Goal: Task Accomplishment & Management: Complete application form

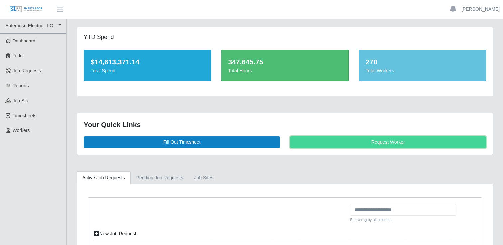
click at [309, 140] on link "Request Worker" at bounding box center [388, 143] width 196 height 12
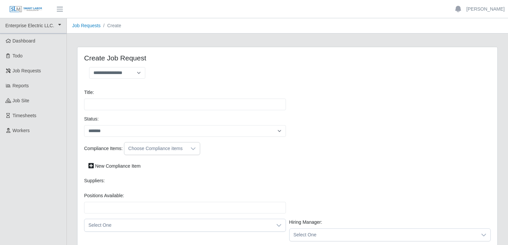
select select
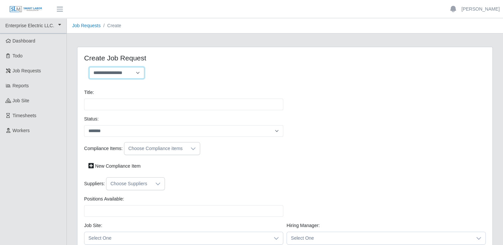
click at [140, 73] on select "**********" at bounding box center [116, 73] width 55 height 12
select select "**********"
click at [89, 67] on select "**********" at bounding box center [116, 73] width 55 height 12
type input "**********"
type input "*"
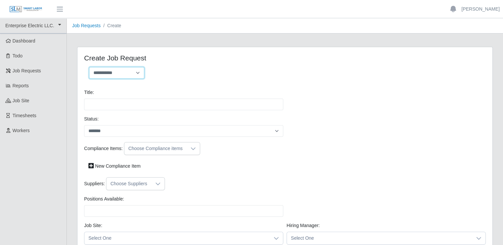
type input "*"
click at [140, 73] on select "**********" at bounding box center [116, 73] width 55 height 12
click at [89, 67] on select "**********" at bounding box center [116, 73] width 55 height 12
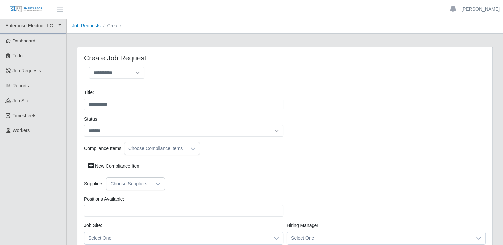
click at [164, 80] on div "**********" at bounding box center [182, 75] width 206 height 17
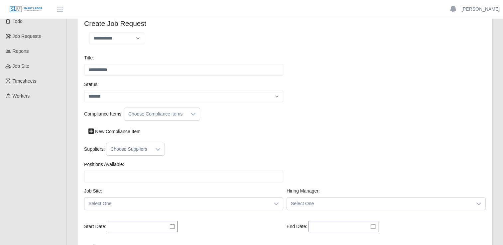
scroll to position [33, 0]
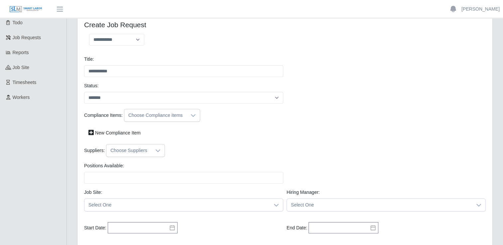
click at [160, 115] on div "Choose Compliance items" at bounding box center [155, 115] width 62 height 12
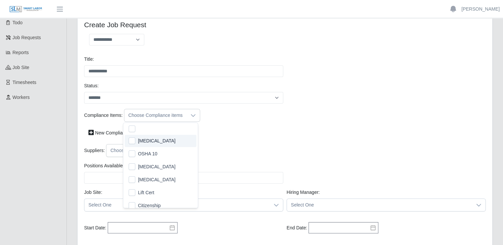
click at [139, 143] on span "Drug Screen" at bounding box center [157, 141] width 38 height 7
click at [139, 150] on li "OSHA 10" at bounding box center [161, 154] width 72 height 12
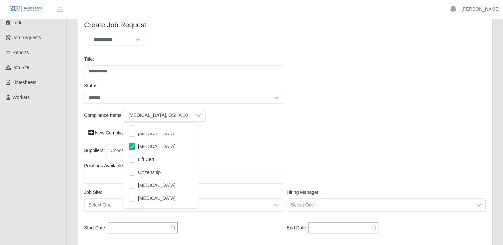
click at [140, 158] on span "Lift Cert" at bounding box center [146, 159] width 16 height 7
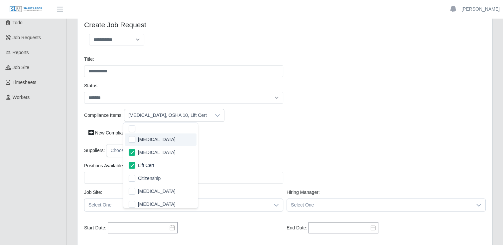
click at [238, 142] on div "Compliance Items: Drug Screen, OSHA 10, Lift Cert New Compliance Item" at bounding box center [284, 126] width 405 height 35
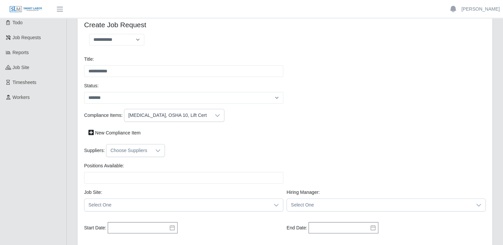
click at [152, 153] on div at bounding box center [157, 151] width 13 height 12
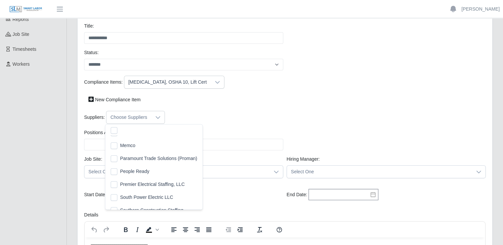
scroll to position [70, 0]
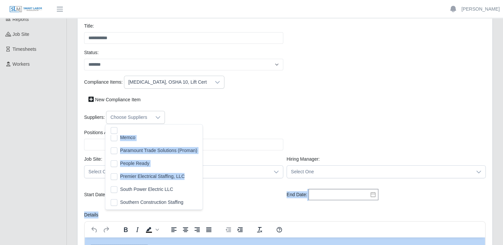
drag, startPoint x: 205, startPoint y: 186, endPoint x: 202, endPoint y: 173, distance: 14.0
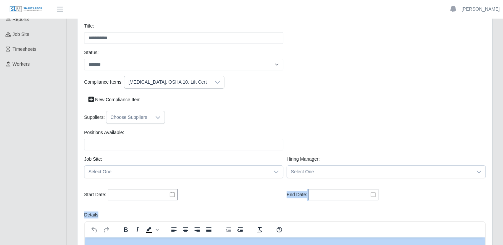
drag, startPoint x: 202, startPoint y: 173, endPoint x: 155, endPoint y: 118, distance: 71.7
click at [155, 118] on icon at bounding box center [157, 117] width 5 height 5
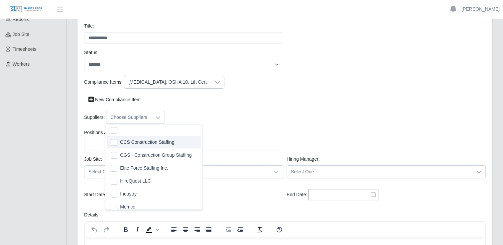
scroll to position [0, 0]
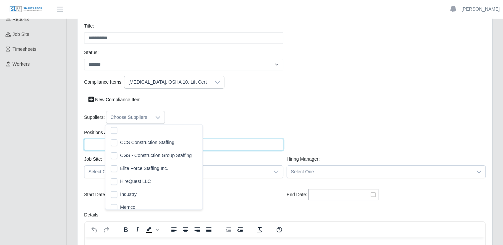
drag, startPoint x: 206, startPoint y: 149, endPoint x: 206, endPoint y: 144, distance: 4.3
click at [206, 146] on input "Positions Available:" at bounding box center [183, 145] width 199 height 12
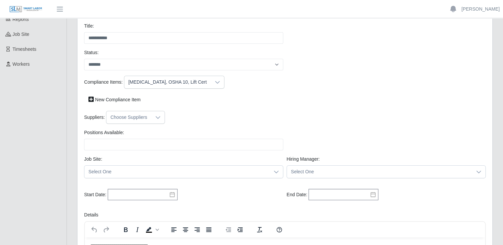
click at [213, 118] on div "Suppliers: Choose Suppliers" at bounding box center [284, 117] width 405 height 13
click at [159, 119] on div at bounding box center [157, 117] width 13 height 12
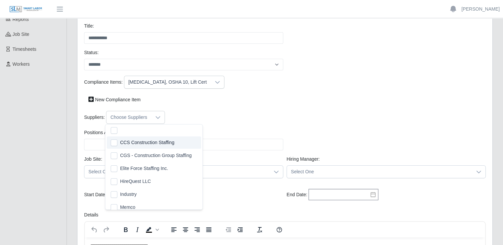
click at [138, 143] on span "CCS Construction Staffing" at bounding box center [147, 142] width 54 height 7
click at [236, 107] on div "Compliance Items: Drug Screen, OSHA 10, Lift Cert New Compliance Item" at bounding box center [284, 93] width 405 height 35
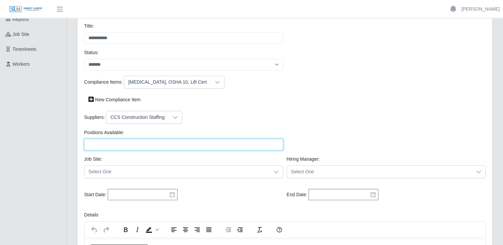
click at [137, 148] on input "Positions Available:" at bounding box center [183, 145] width 199 height 12
type input "*"
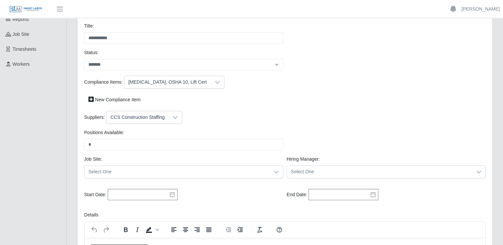
click at [185, 123] on div "Suppliers: CCS Construction Staffing" at bounding box center [284, 117] width 405 height 13
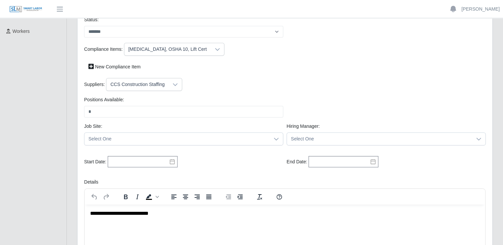
scroll to position [100, 0]
click at [167, 135] on span "Select One" at bounding box center [176, 139] width 185 height 12
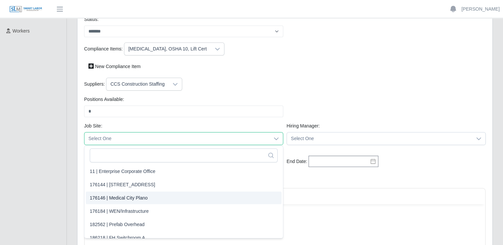
click at [131, 199] on span "176146 | Medical City Plano" at bounding box center [119, 198] width 58 height 7
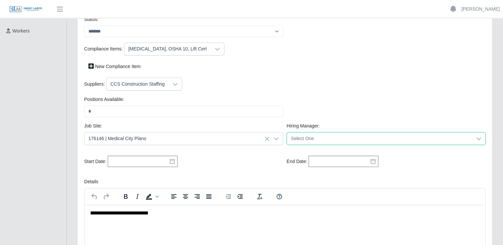
click at [294, 140] on span "Select One" at bounding box center [379, 139] width 185 height 12
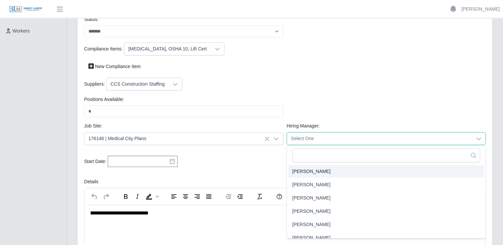
click at [275, 168] on div "Start Date: Please provide a valid start date. End Date: Please provide a valid…" at bounding box center [284, 165] width 405 height 28
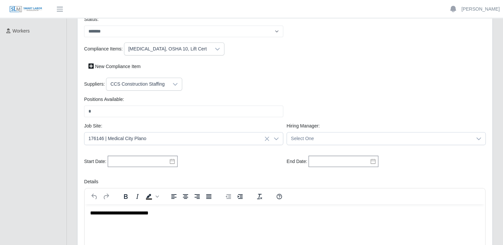
click at [206, 165] on div "Start Date: Please provide a valid start date." at bounding box center [183, 162] width 203 height 12
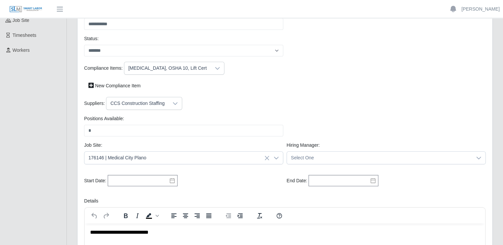
scroll to position [0, 0]
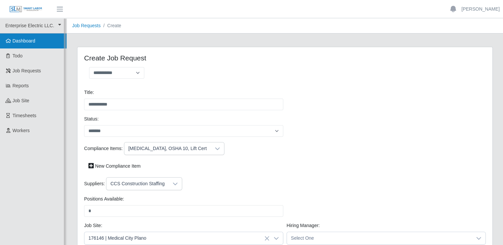
click at [35, 45] on link "Dashboard" at bounding box center [33, 41] width 67 height 15
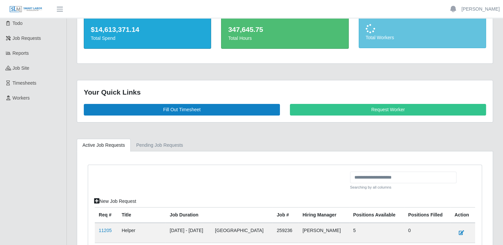
scroll to position [153, 0]
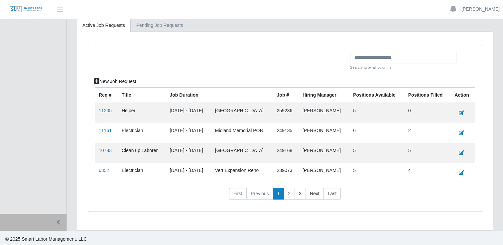
click at [105, 130] on link "11161" at bounding box center [105, 130] width 13 height 5
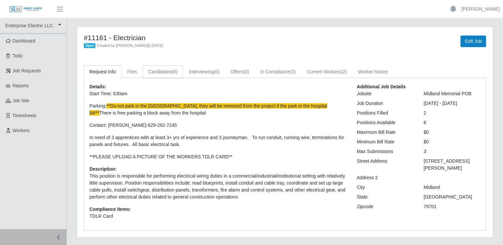
click at [172, 73] on span "(6)" at bounding box center [175, 71] width 6 height 5
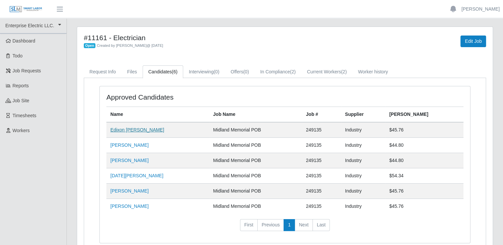
click at [135, 132] on link "Edixon Jose Fereira" at bounding box center [137, 129] width 54 height 5
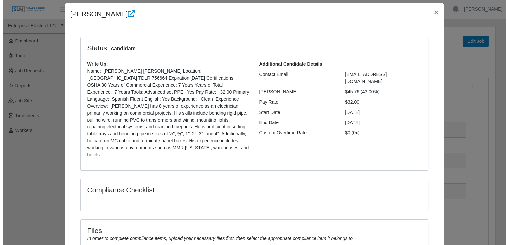
scroll to position [13, 0]
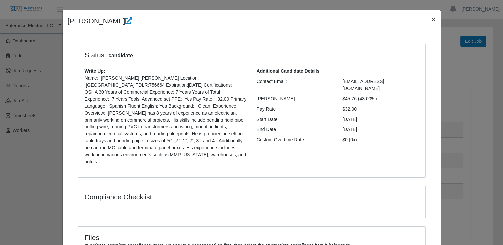
click at [431, 19] on span "×" at bounding box center [433, 19] width 4 height 8
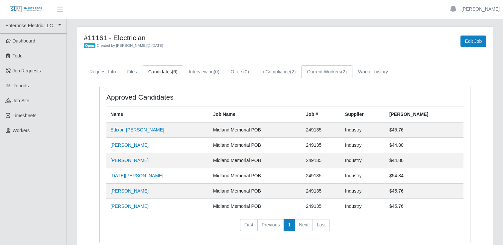
click at [334, 72] on link "Current Workers (2)" at bounding box center [326, 72] width 51 height 13
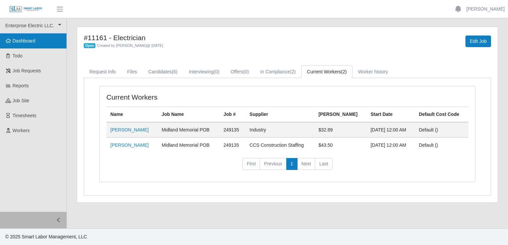
click at [49, 39] on link "Dashboard" at bounding box center [33, 41] width 67 height 15
